Goal: Task Accomplishment & Management: Manage account settings

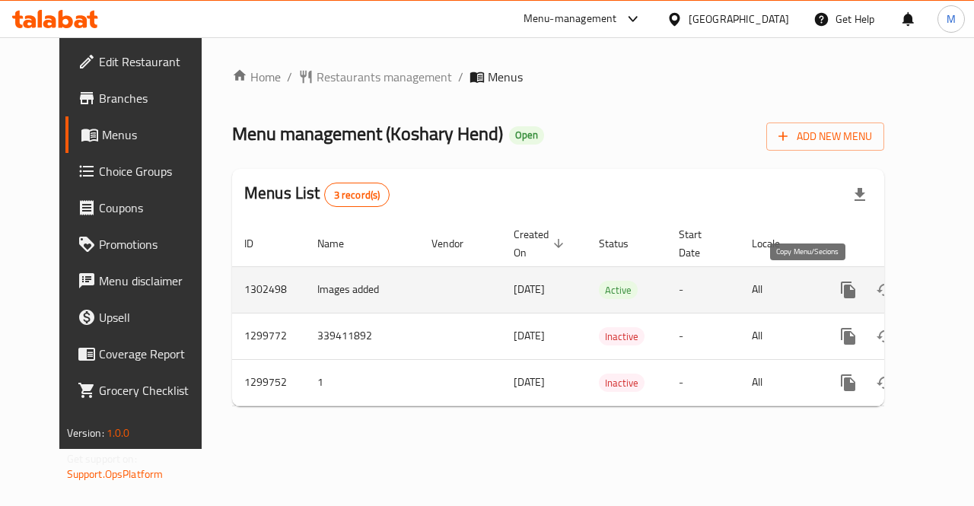
scroll to position [0, 5]
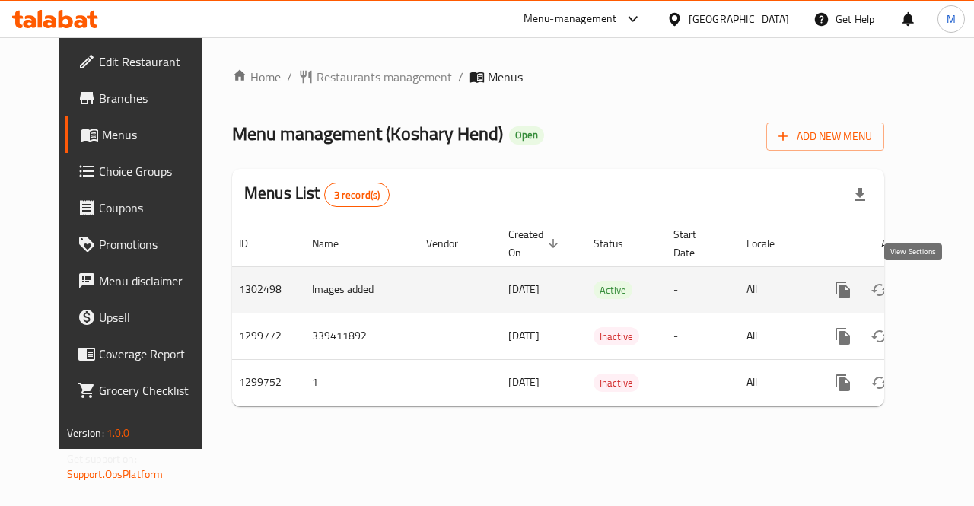
click at [944, 288] on icon "enhanced table" at bounding box center [953, 290] width 18 height 18
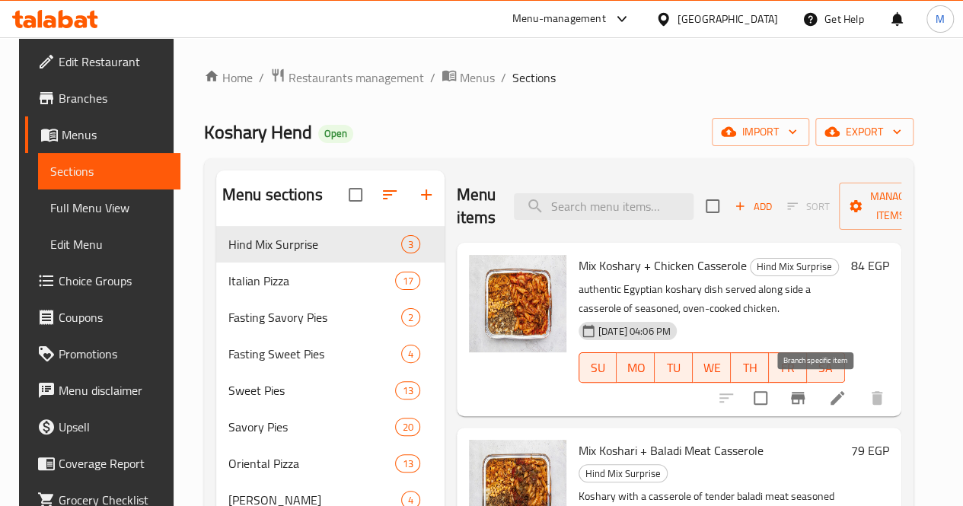
click at [807, 394] on icon "Branch-specific-item" at bounding box center [797, 398] width 18 height 18
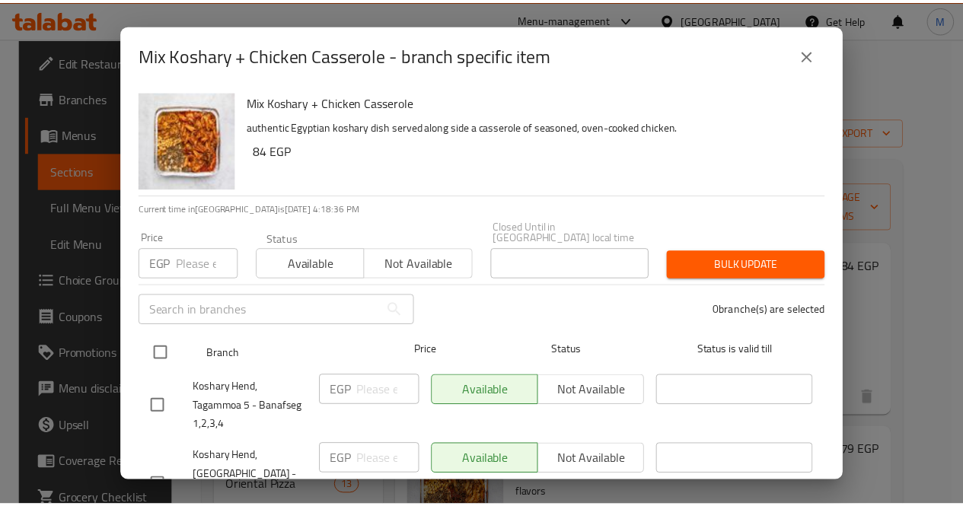
scroll to position [39, 0]
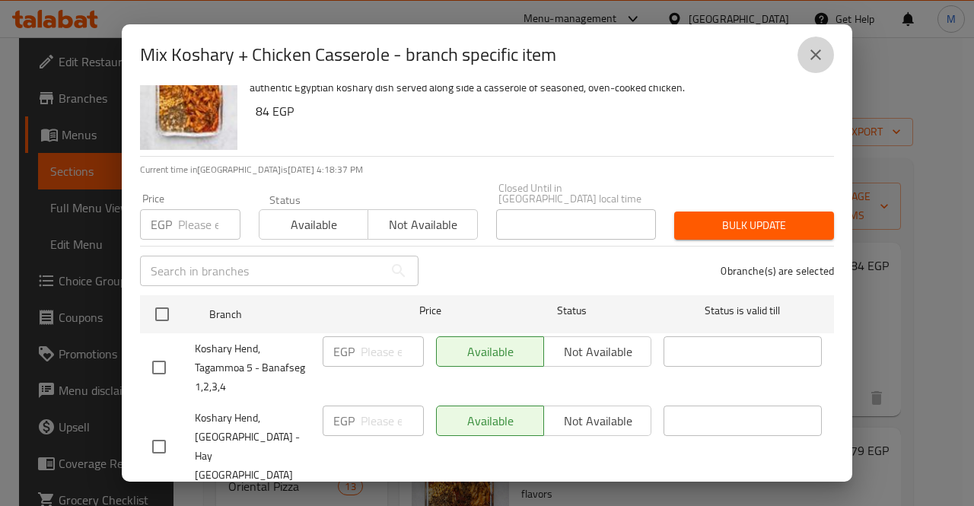
click at [820, 63] on icon "close" at bounding box center [816, 55] width 18 height 18
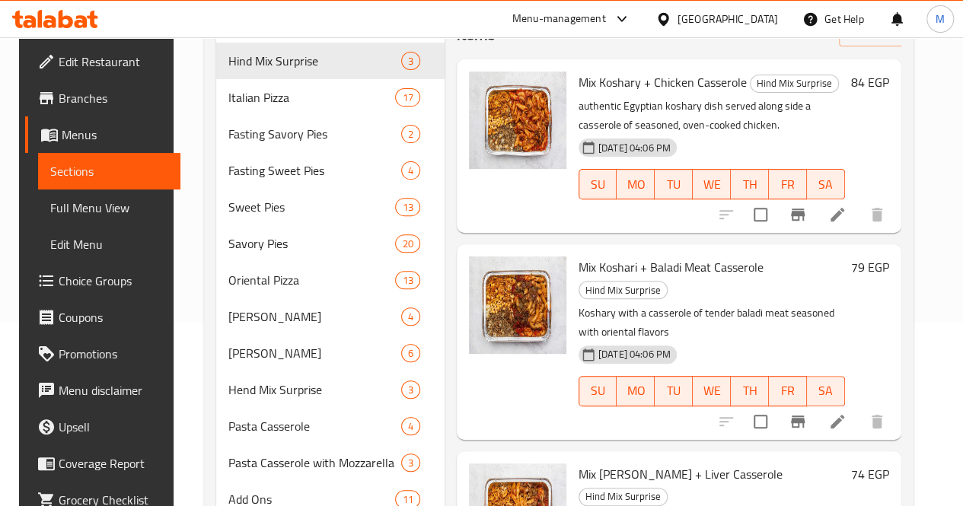
scroll to position [184, 0]
click at [804, 415] on icon "Branch-specific-item" at bounding box center [798, 421] width 14 height 12
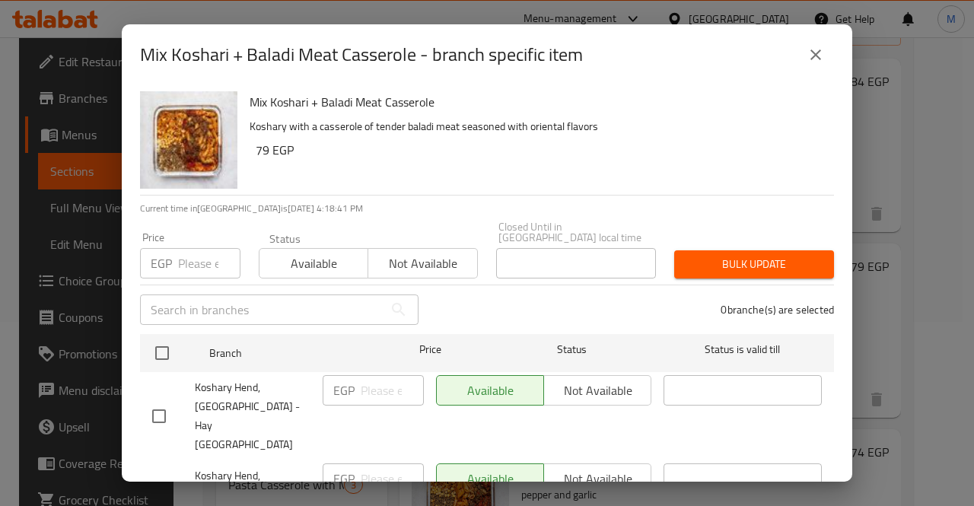
click at [812, 50] on icon "close" at bounding box center [815, 54] width 11 height 11
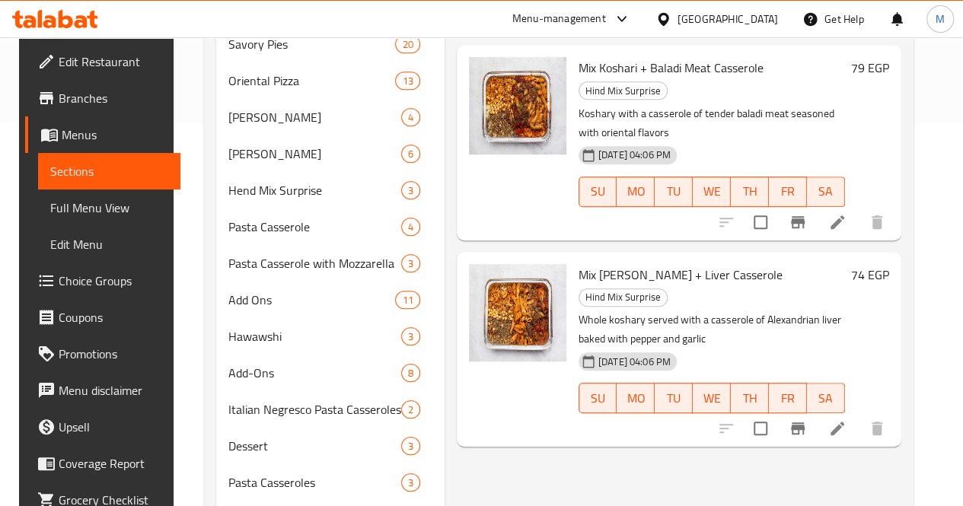
scroll to position [412, 0]
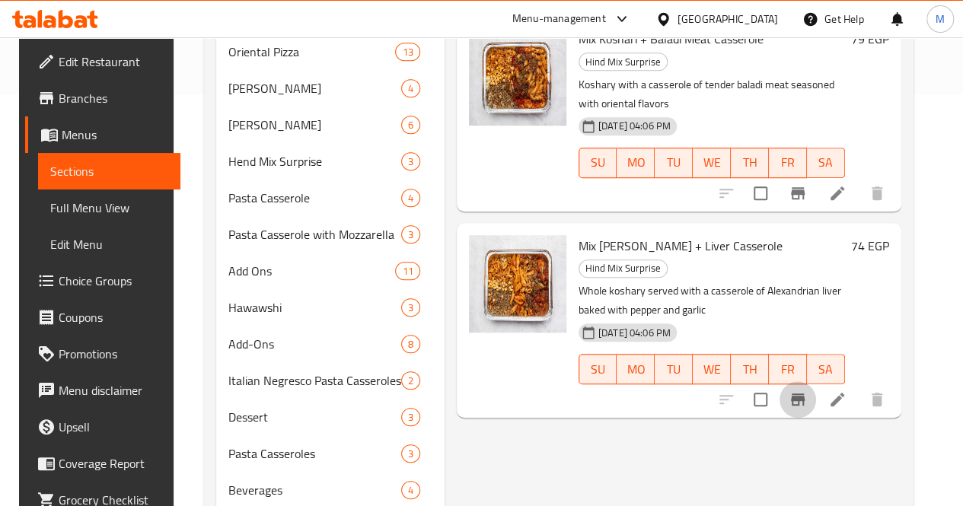
click at [807, 390] on icon "Branch-specific-item" at bounding box center [797, 399] width 18 height 18
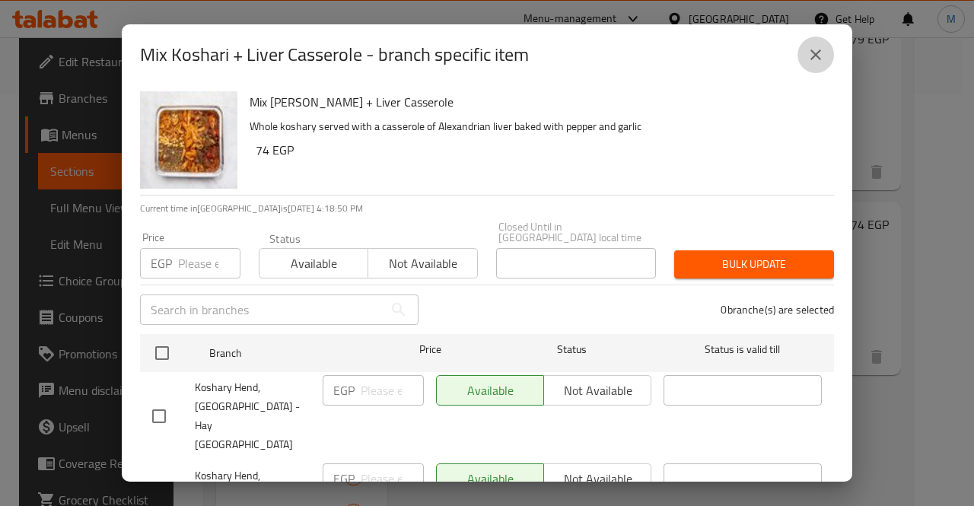
click at [820, 49] on icon "close" at bounding box center [816, 55] width 18 height 18
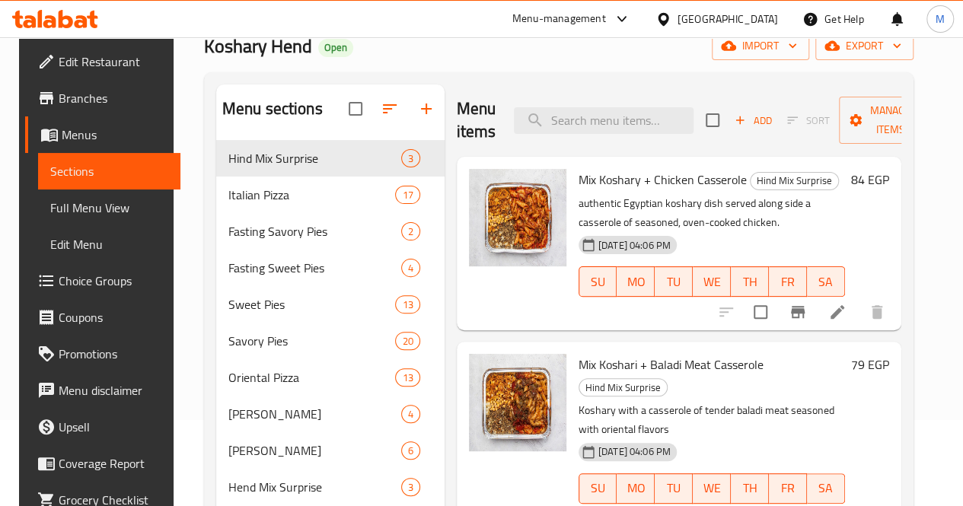
scroll to position [48, 0]
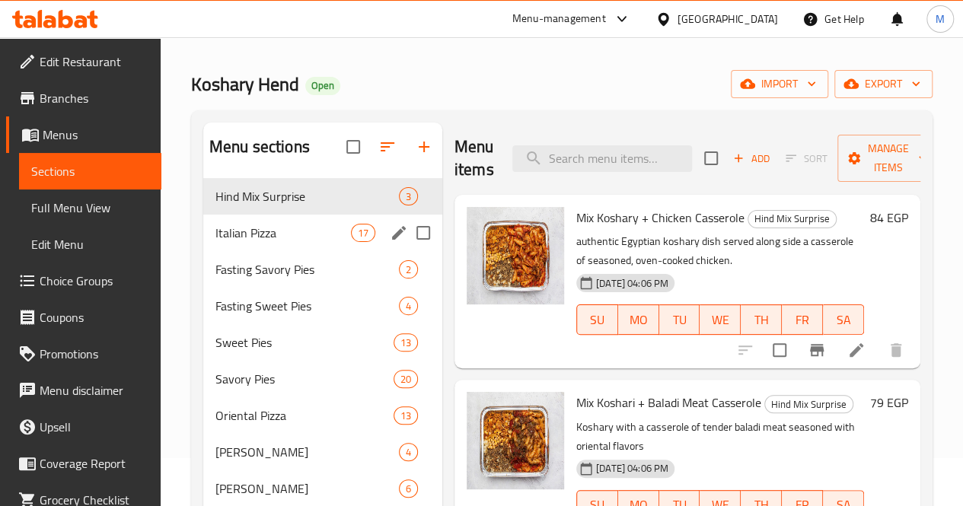
click at [286, 242] on span "Italian Pizza" at bounding box center [282, 233] width 135 height 18
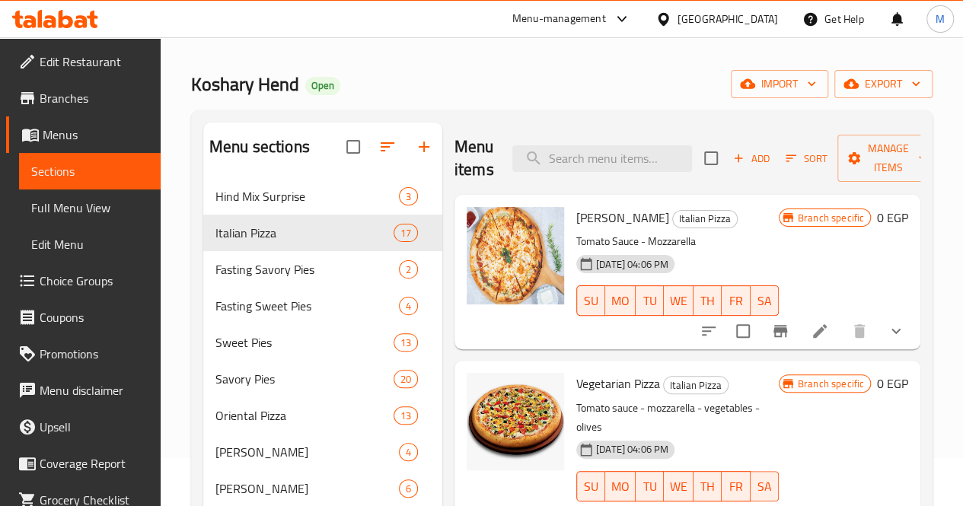
click at [887, 338] on icon "show more" at bounding box center [896, 331] width 18 height 18
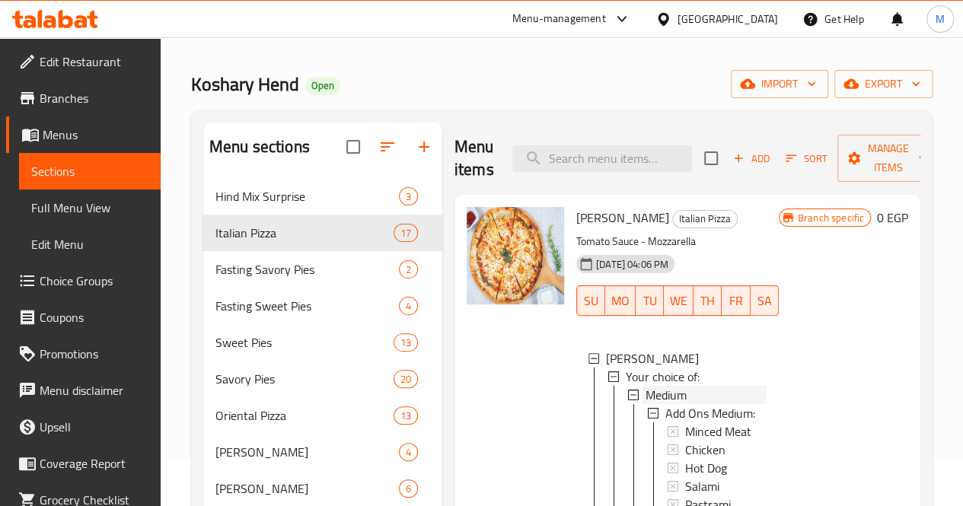
click at [645, 396] on div "Medium" at bounding box center [705, 395] width 121 height 18
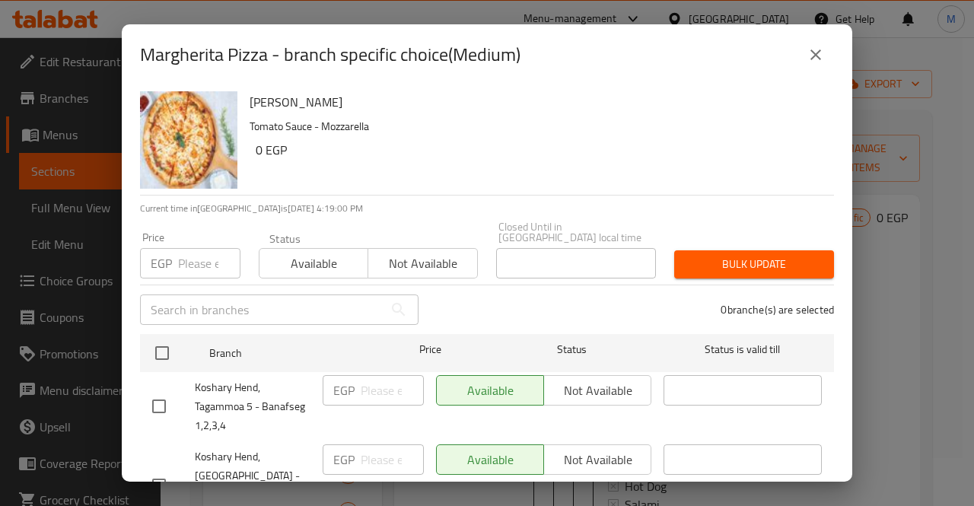
click at [817, 49] on icon "close" at bounding box center [816, 55] width 18 height 18
